Goal: Task Accomplishment & Management: Use online tool/utility

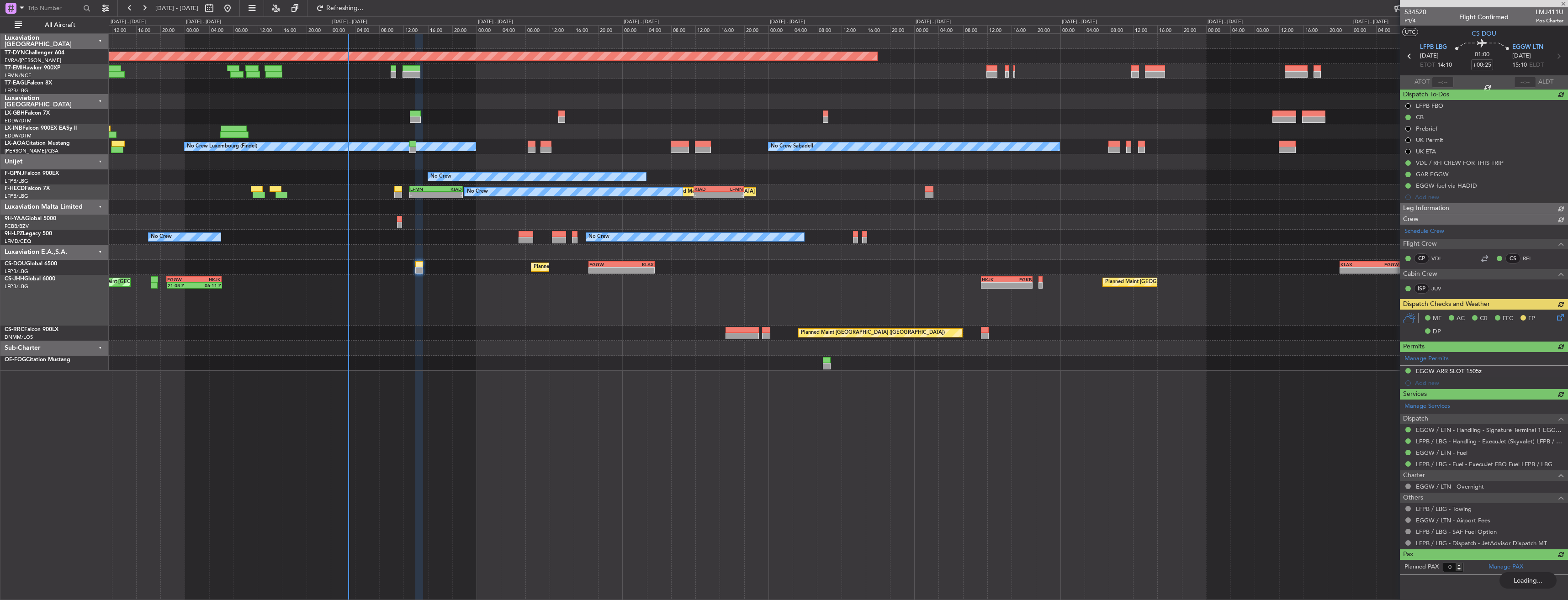
click at [439, 225] on div "Planned Maint [GEOGRAPHIC_DATA]-[GEOGRAPHIC_DATA] Planned Maint Geneva ([GEOGRA…" at bounding box center [838, 203] width 1459 height 337
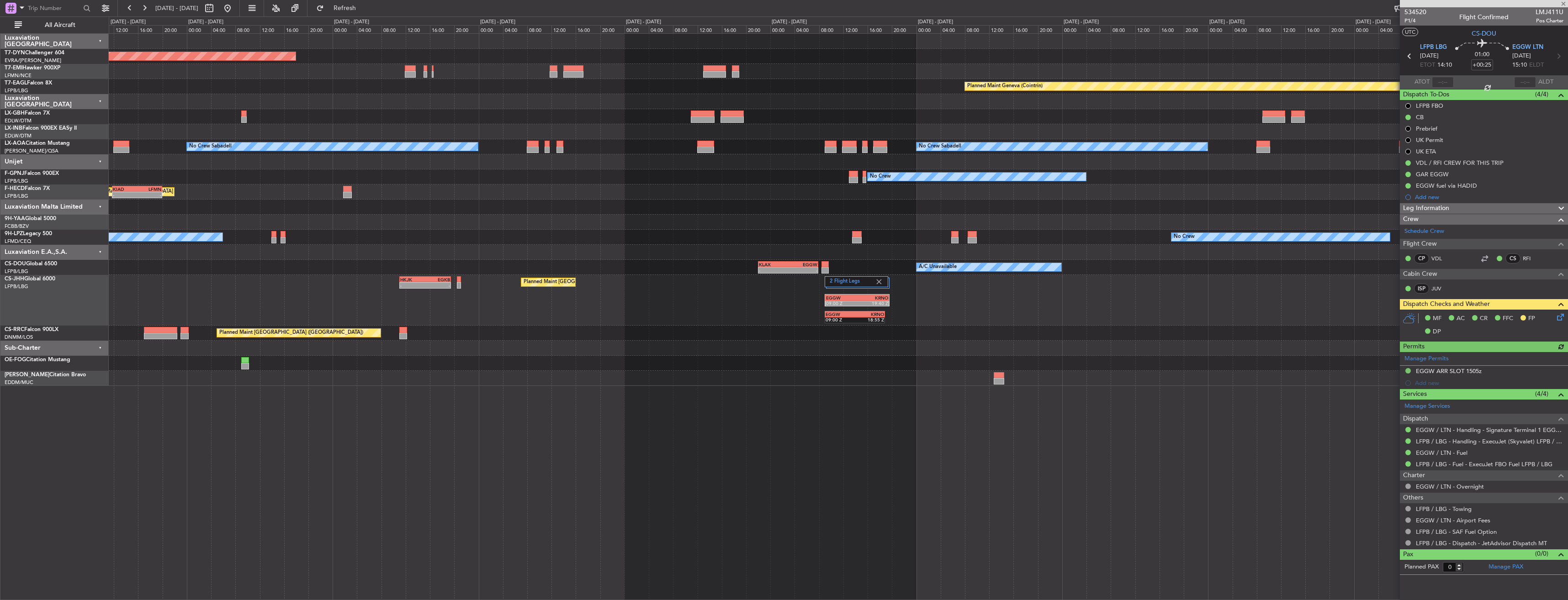
click at [706, 229] on div at bounding box center [838, 222] width 1459 height 15
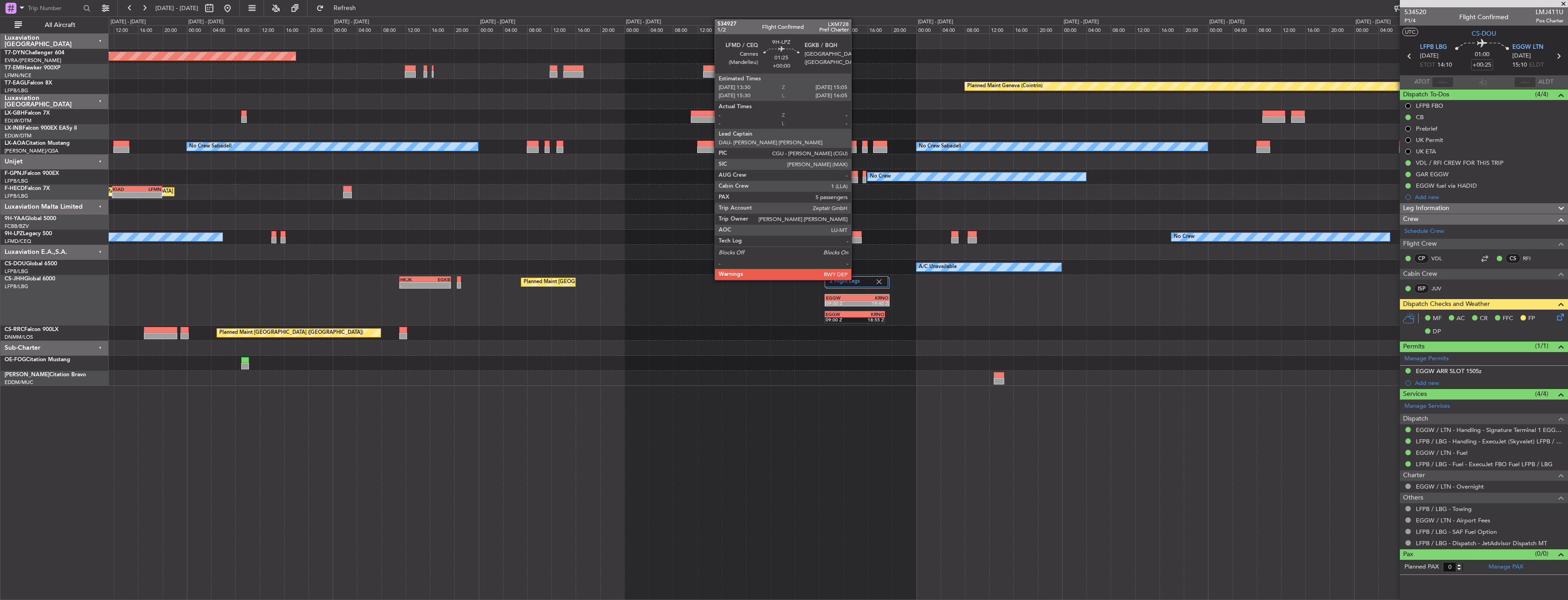
click at [855, 236] on div at bounding box center [857, 234] width 10 height 7
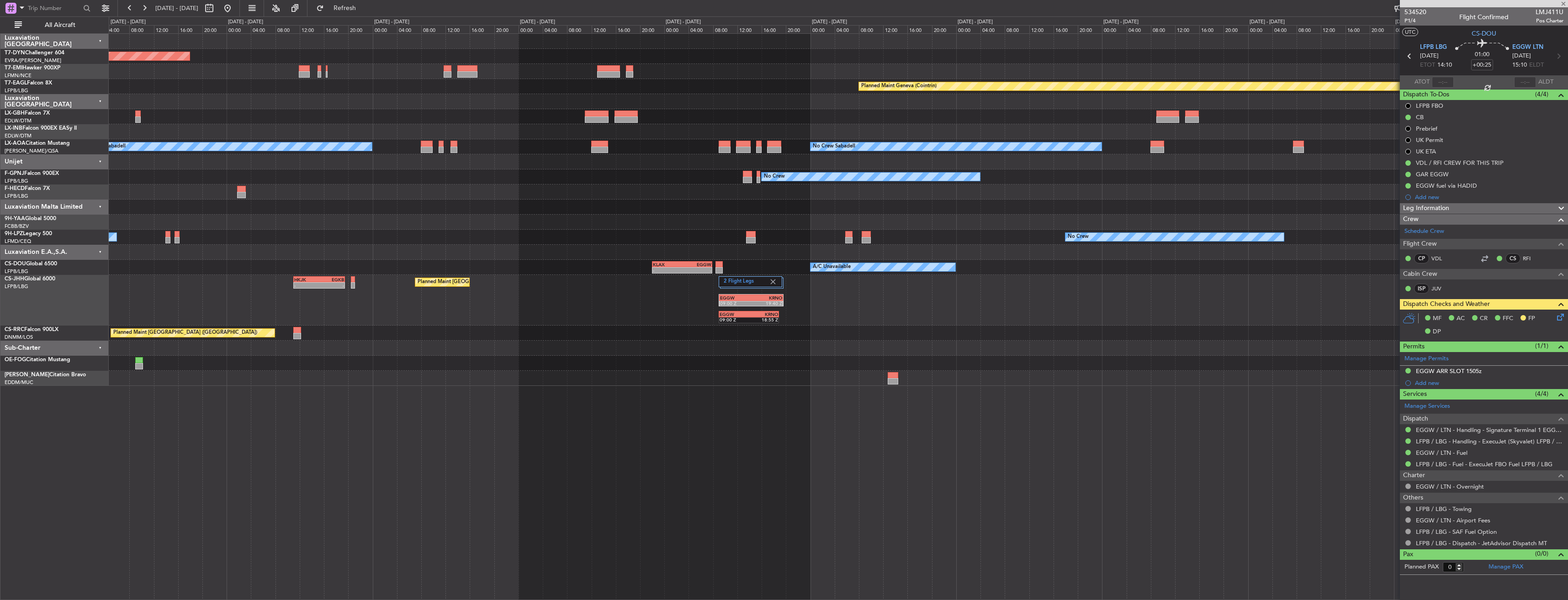
click at [745, 244] on div "No Crew No Crew" at bounding box center [838, 237] width 1459 height 15
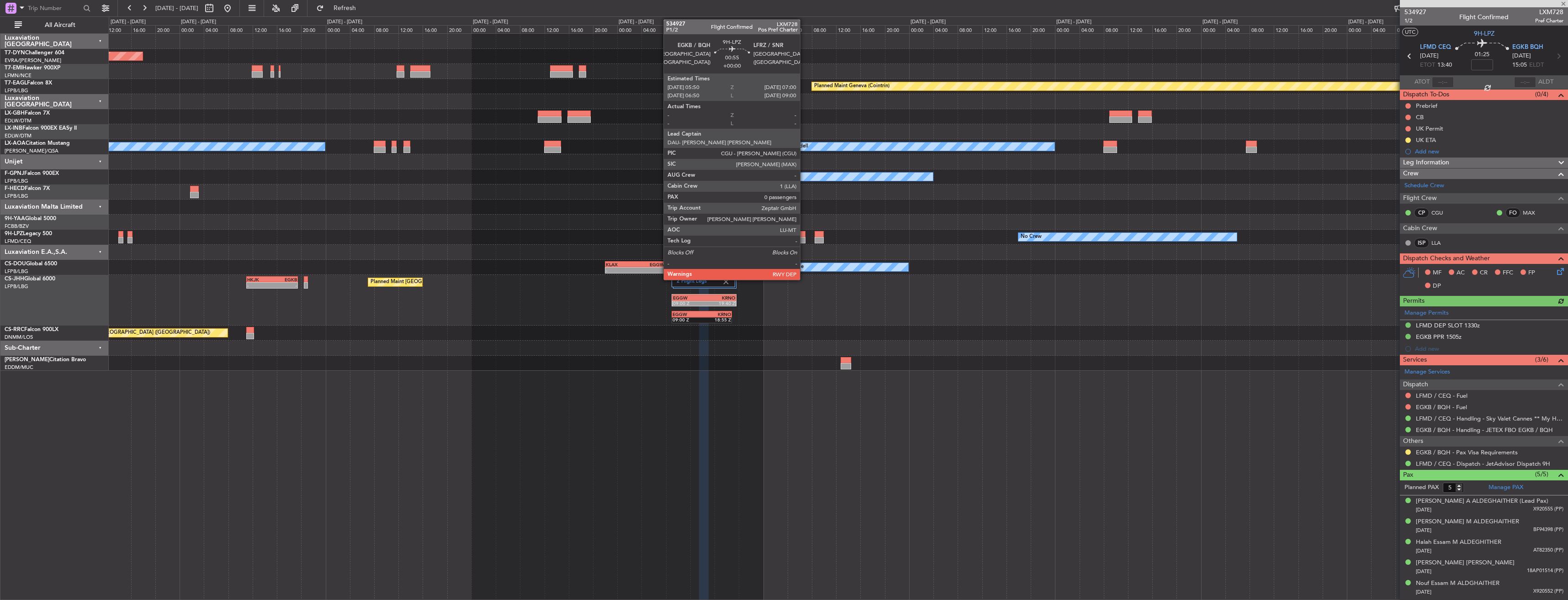
click at [804, 234] on div at bounding box center [802, 234] width 7 height 7
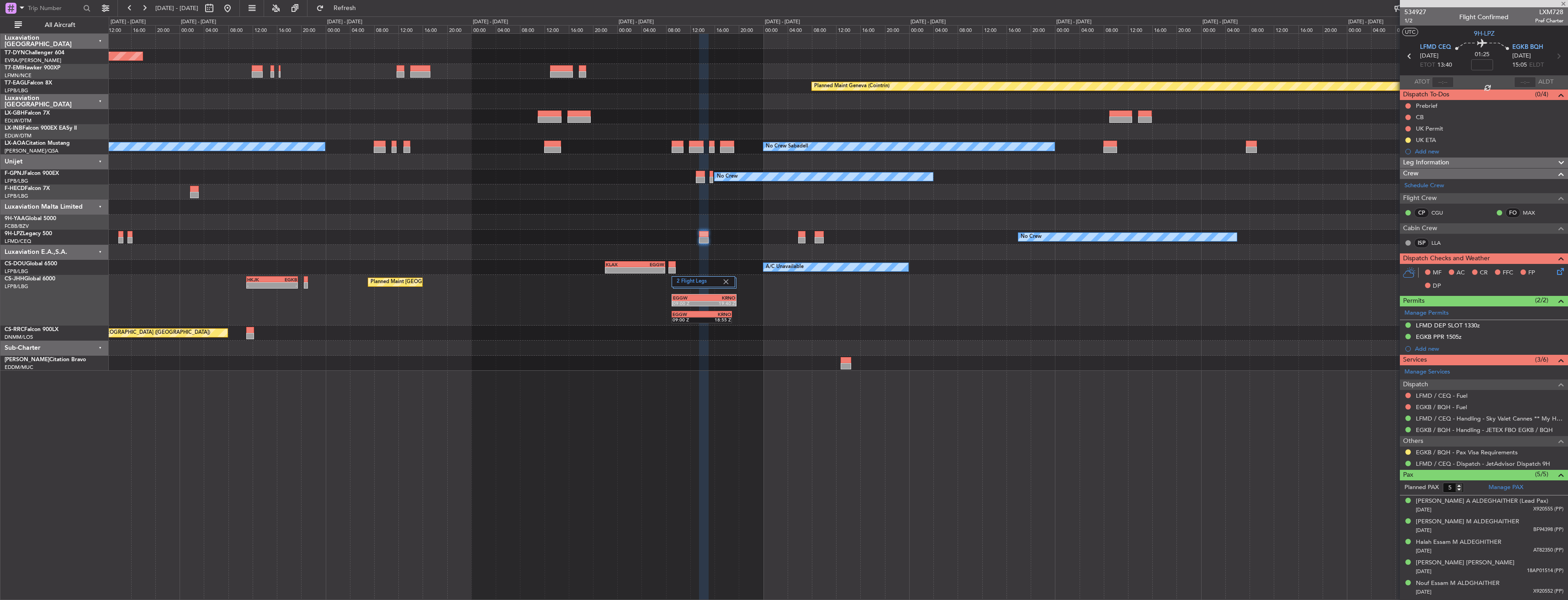
type input "0"
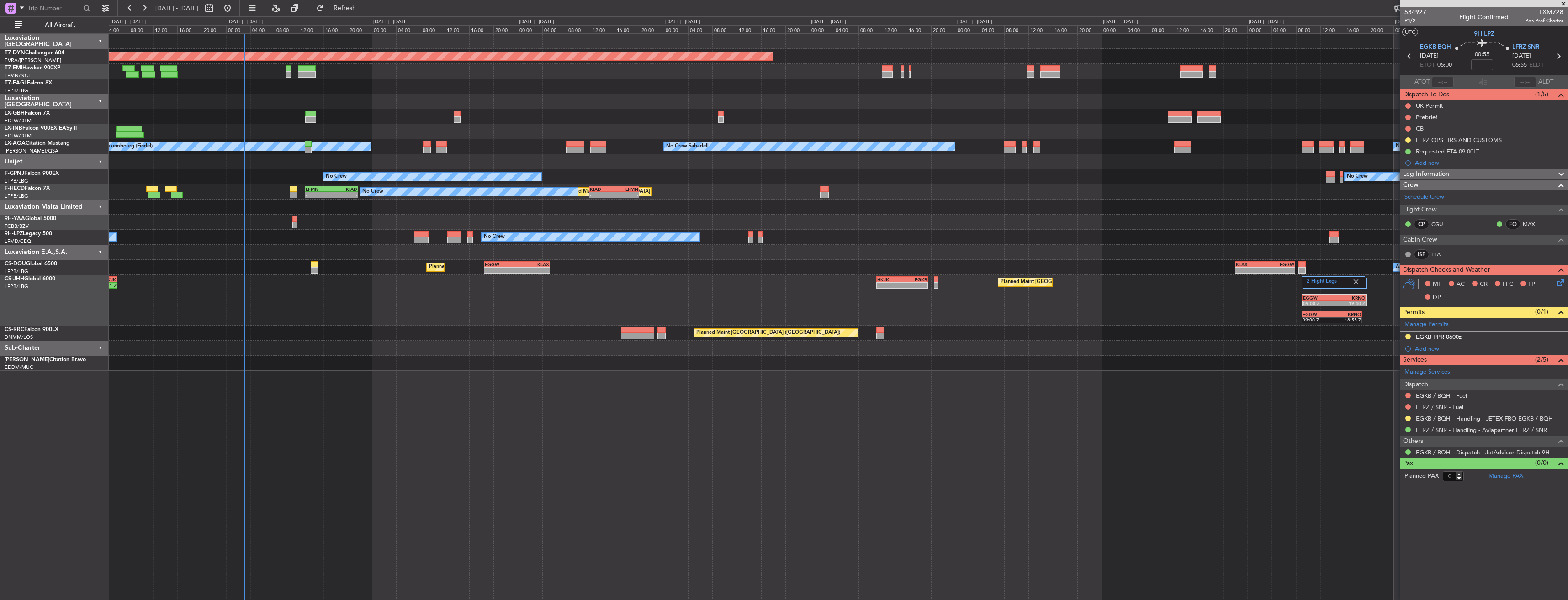
click at [1066, 254] on div "Planned Maint [GEOGRAPHIC_DATA]-[GEOGRAPHIC_DATA] Planned Maint Geneva ([GEOGRA…" at bounding box center [838, 203] width 1459 height 337
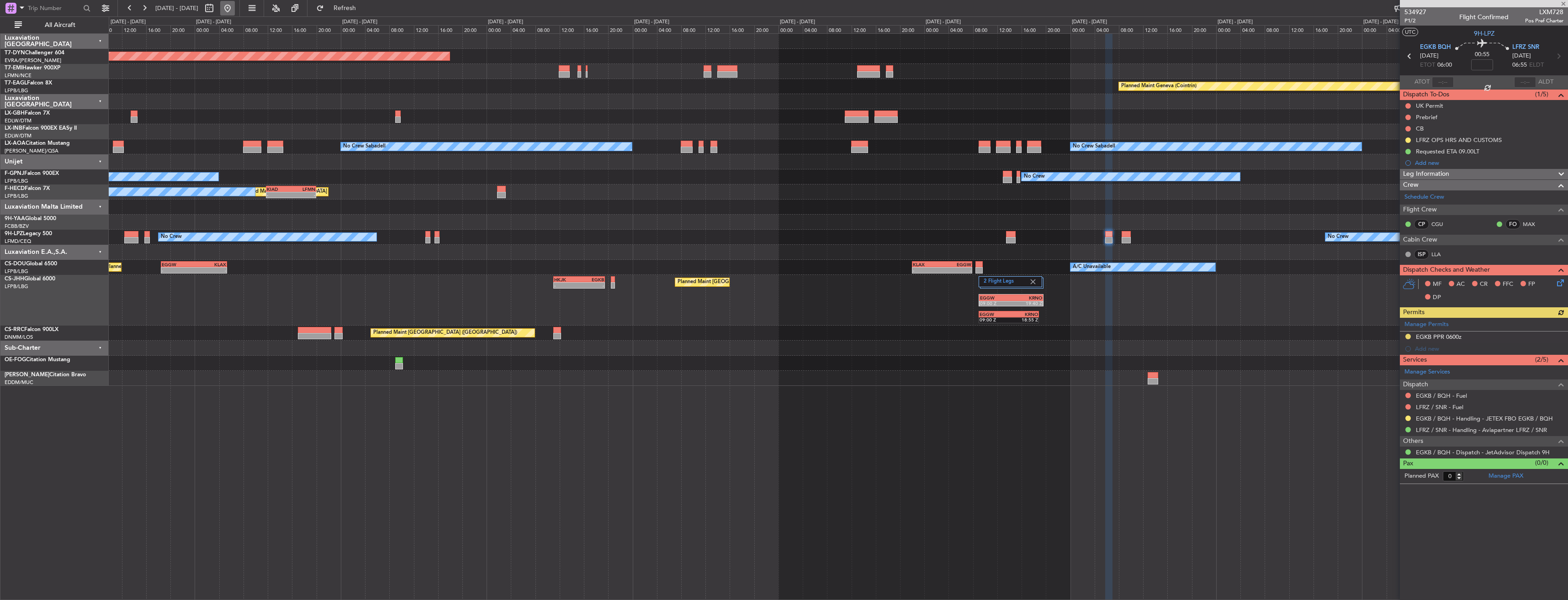
click at [235, 10] on button at bounding box center [228, 9] width 15 height 15
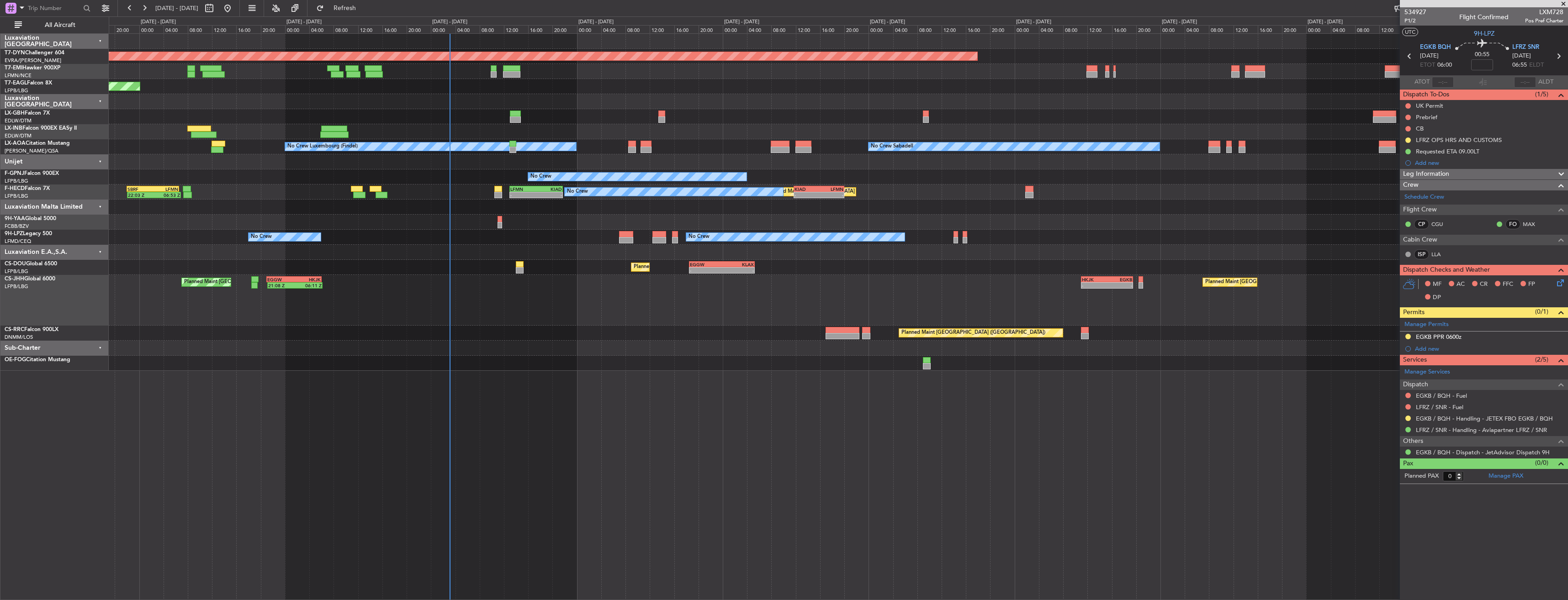
click at [537, 332] on div "Planned Maint [GEOGRAPHIC_DATA]-[GEOGRAPHIC_DATA] Planned Maint [US_STATE] ([GE…" at bounding box center [838, 203] width 1459 height 337
